Goal: Feedback & Contribution: Submit feedback/report problem

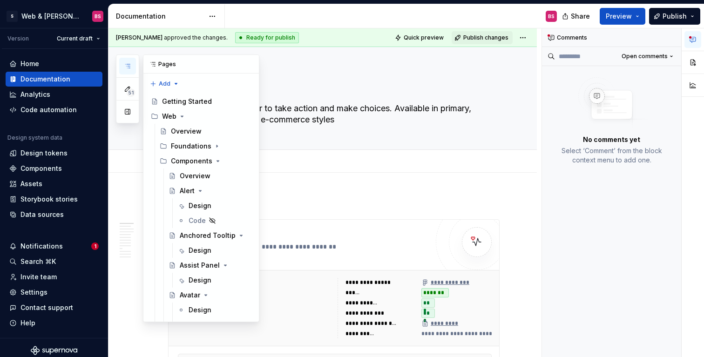
click at [129, 69] on icon "button" at bounding box center [127, 65] width 7 height 7
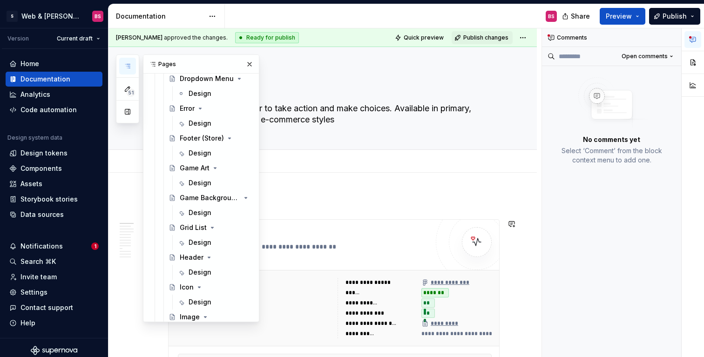
scroll to position [511, 0]
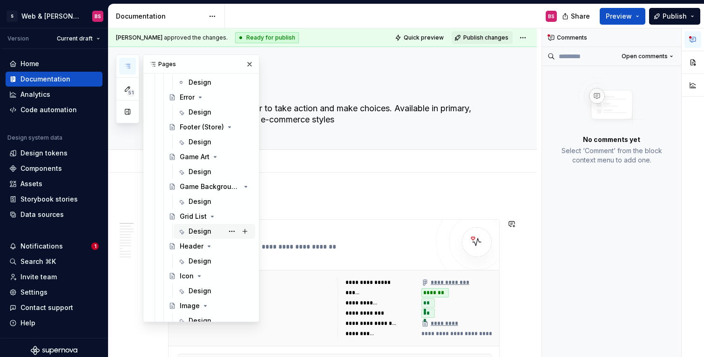
click at [194, 233] on div "Design" at bounding box center [200, 231] width 23 height 9
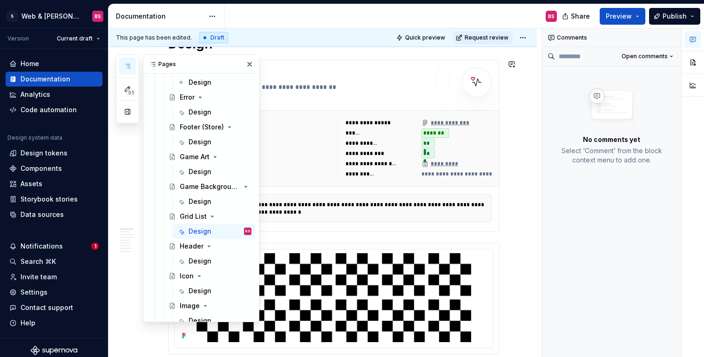
scroll to position [171, 0]
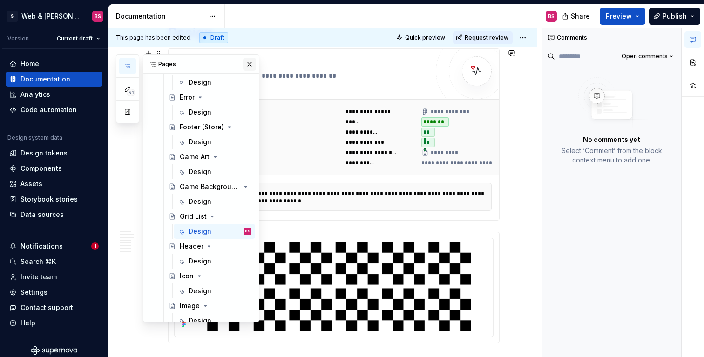
click at [253, 65] on button "button" at bounding box center [249, 64] width 13 height 13
type textarea "*"
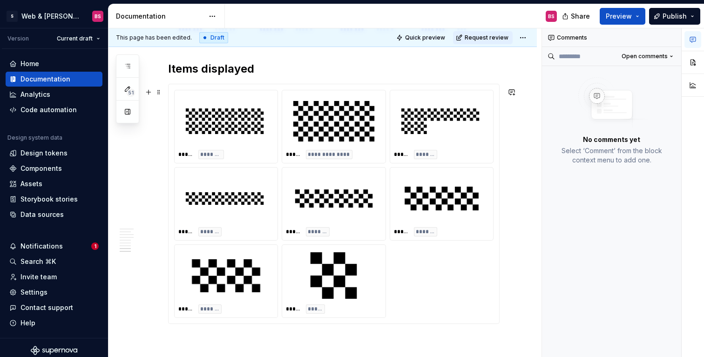
scroll to position [1327, 0]
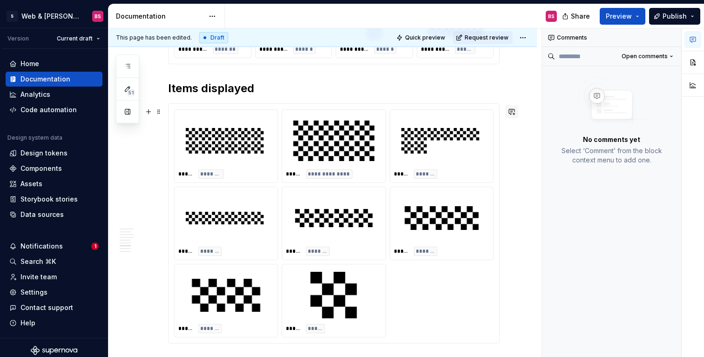
click at [517, 111] on button "button" at bounding box center [511, 111] width 13 height 13
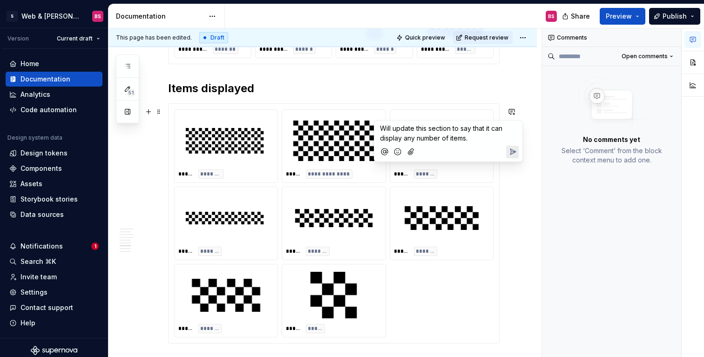
click at [513, 153] on icon "Send" at bounding box center [513, 152] width 6 height 6
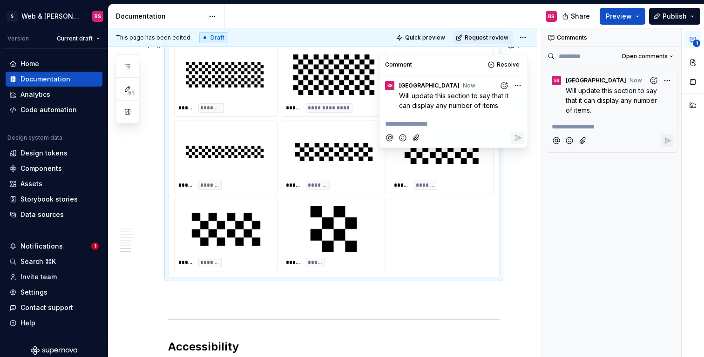
scroll to position [1344, 0]
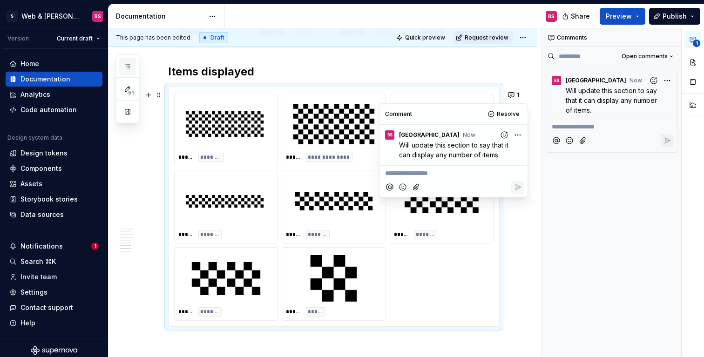
click at [126, 68] on icon "button" at bounding box center [127, 65] width 7 height 7
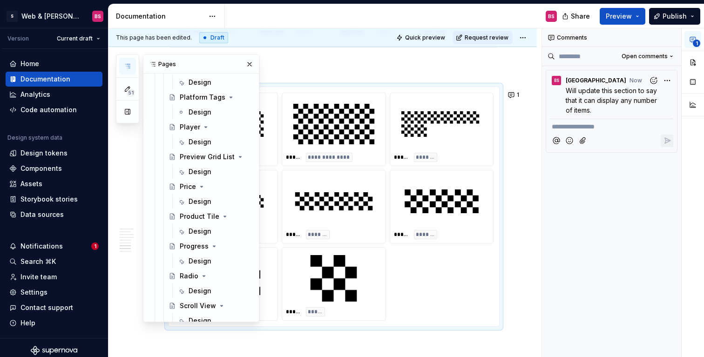
scroll to position [923, 0]
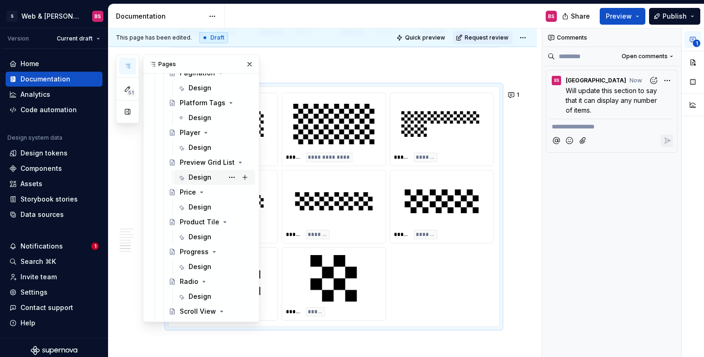
click at [198, 177] on div "Design" at bounding box center [200, 177] width 23 height 9
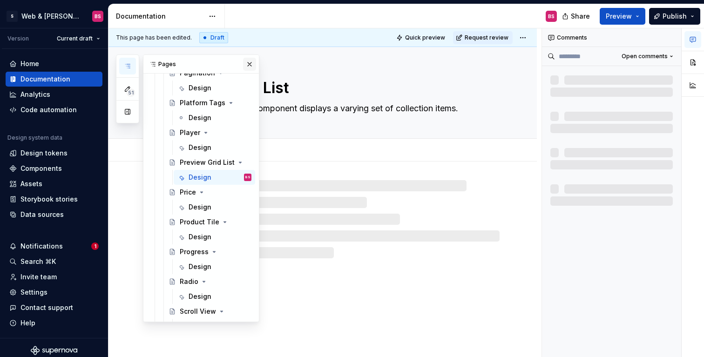
click at [250, 61] on button "button" at bounding box center [249, 64] width 13 height 13
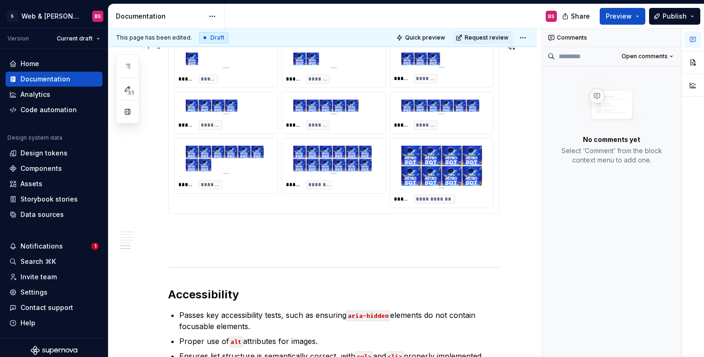
scroll to position [1205, 0]
type textarea "*"
